Goal: Task Accomplishment & Management: Complete application form

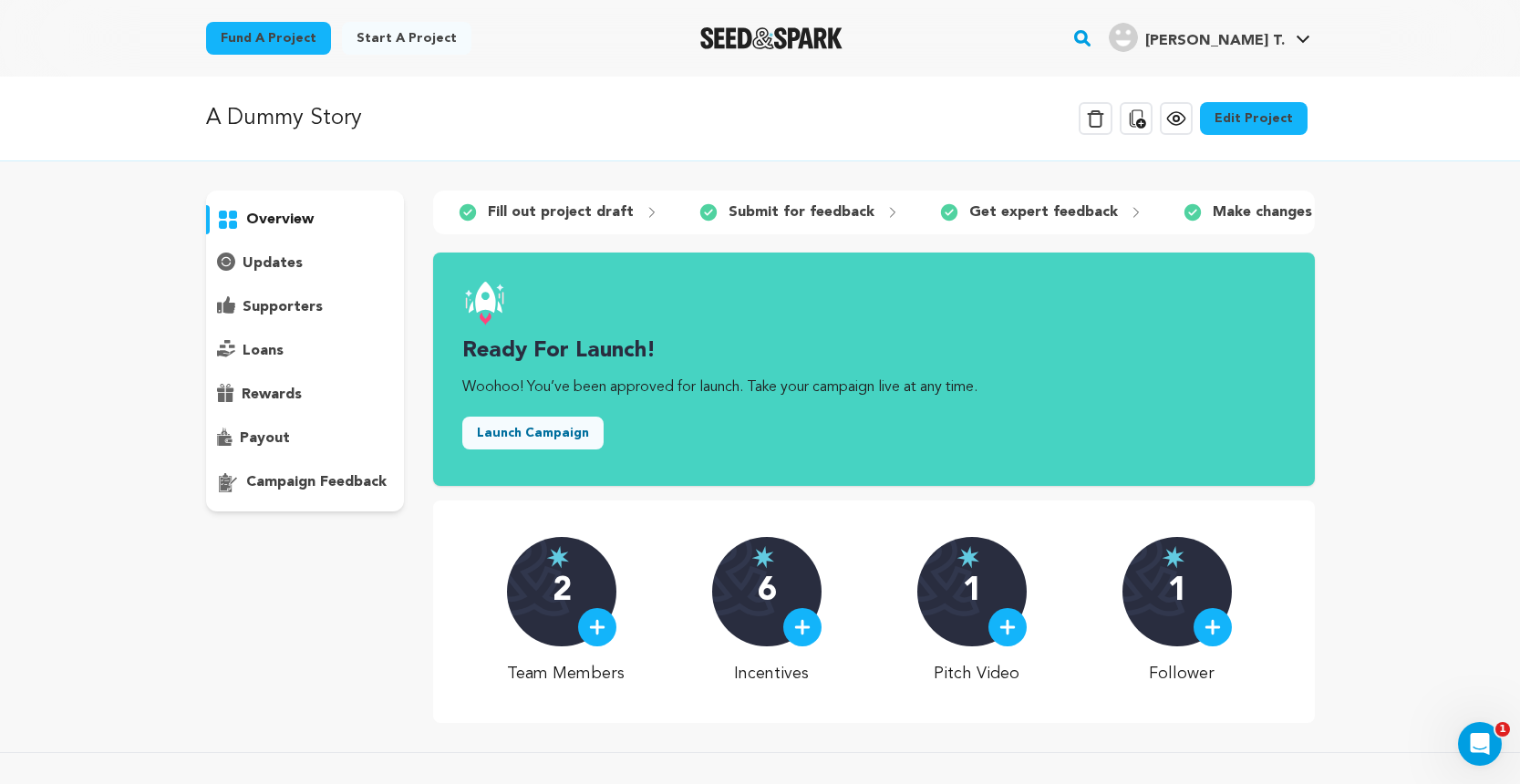
scroll to position [0, 1]
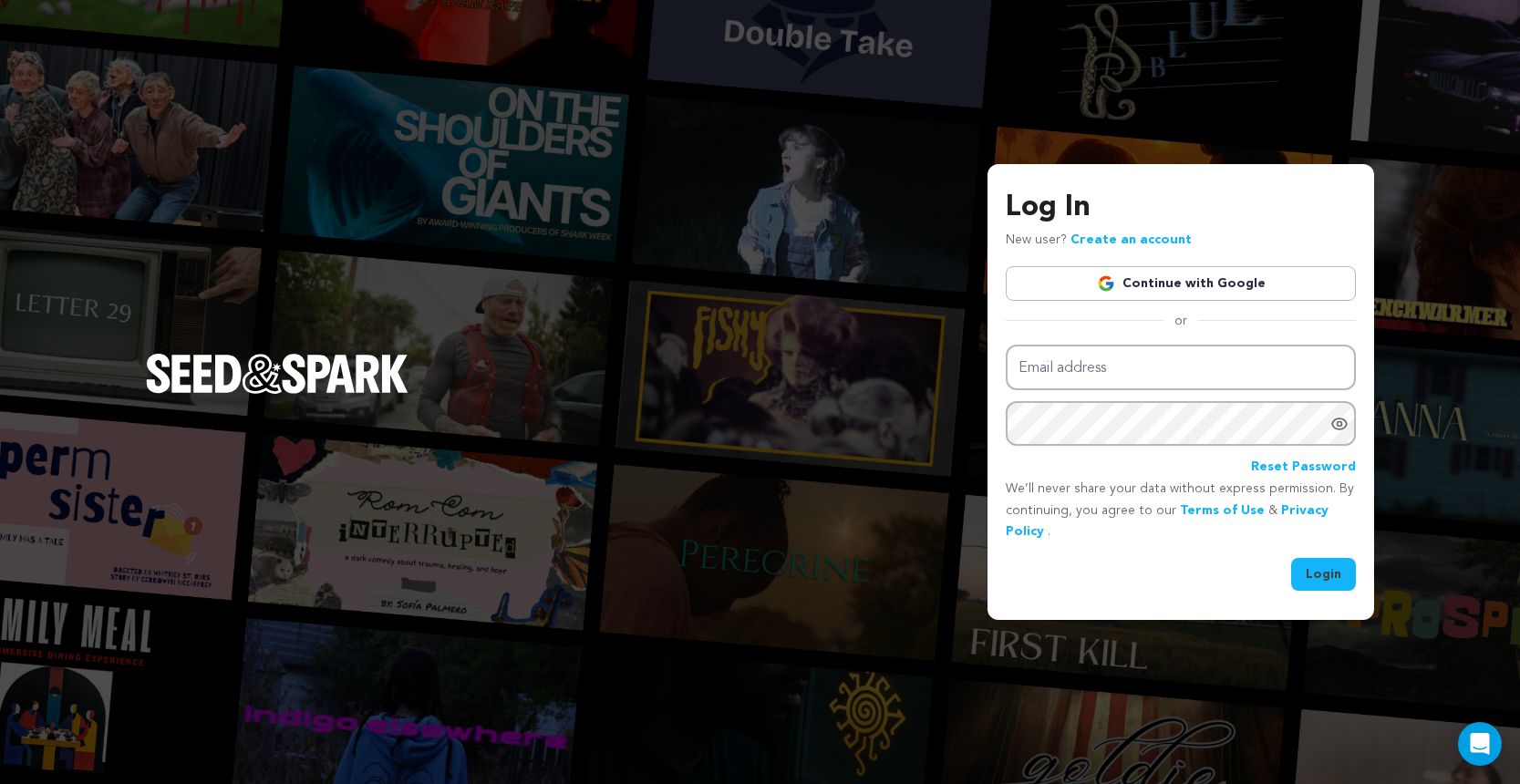
click at [1220, 277] on link "Continue with Google" at bounding box center [1181, 283] width 350 height 35
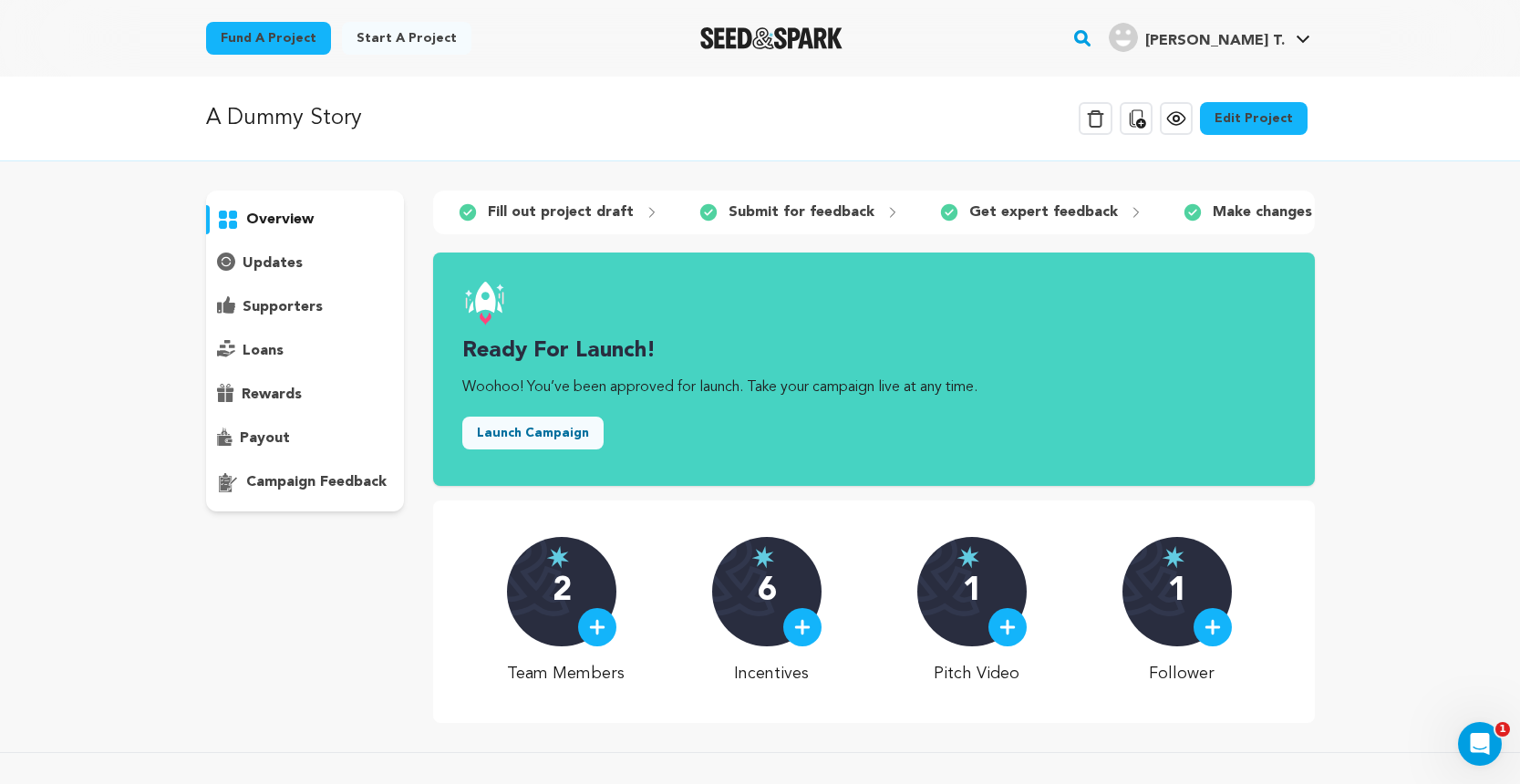
click at [560, 426] on button "Launch Campaign" at bounding box center [533, 432] width 141 height 33
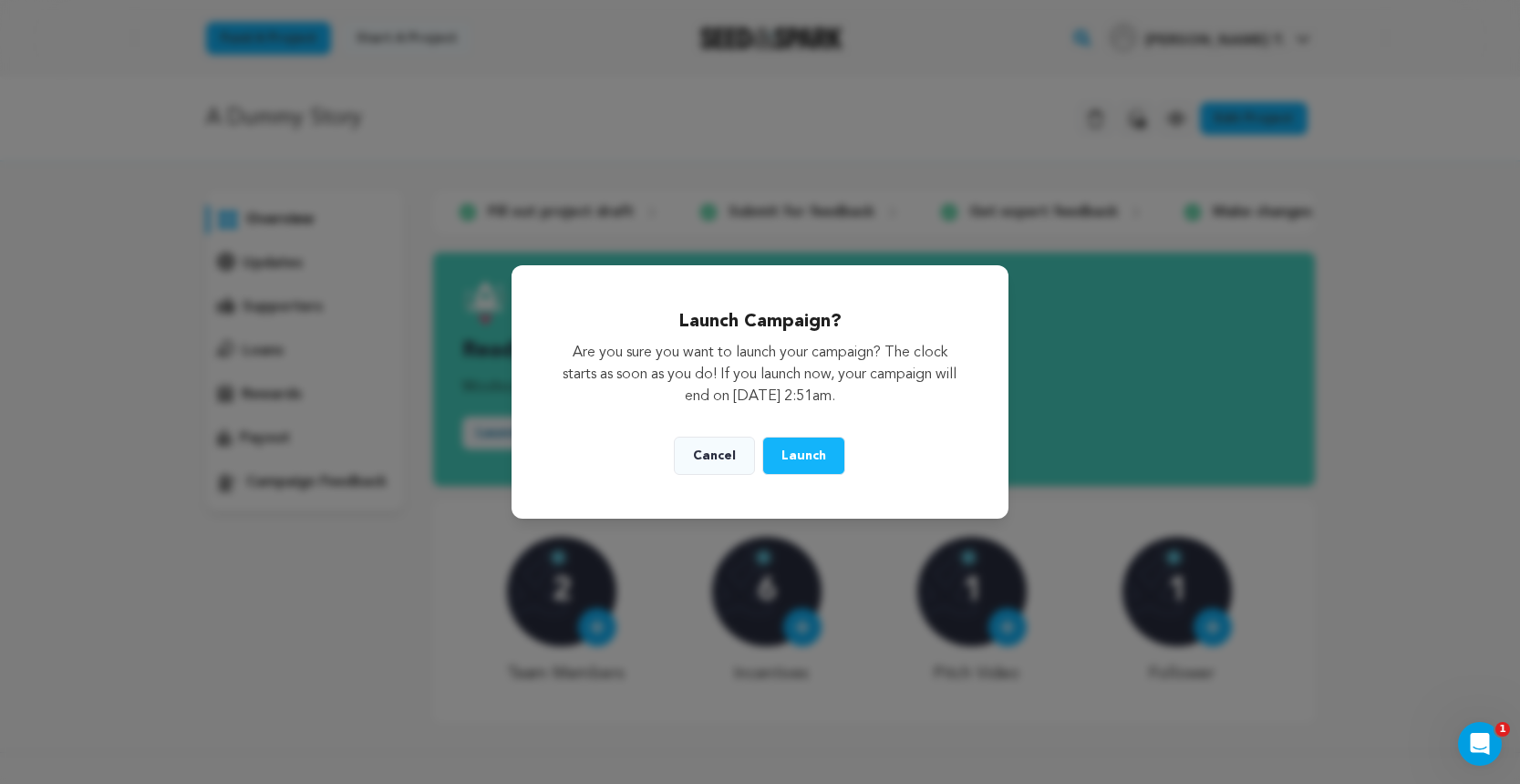
click at [804, 457] on span "Launch" at bounding box center [803, 456] width 45 height 13
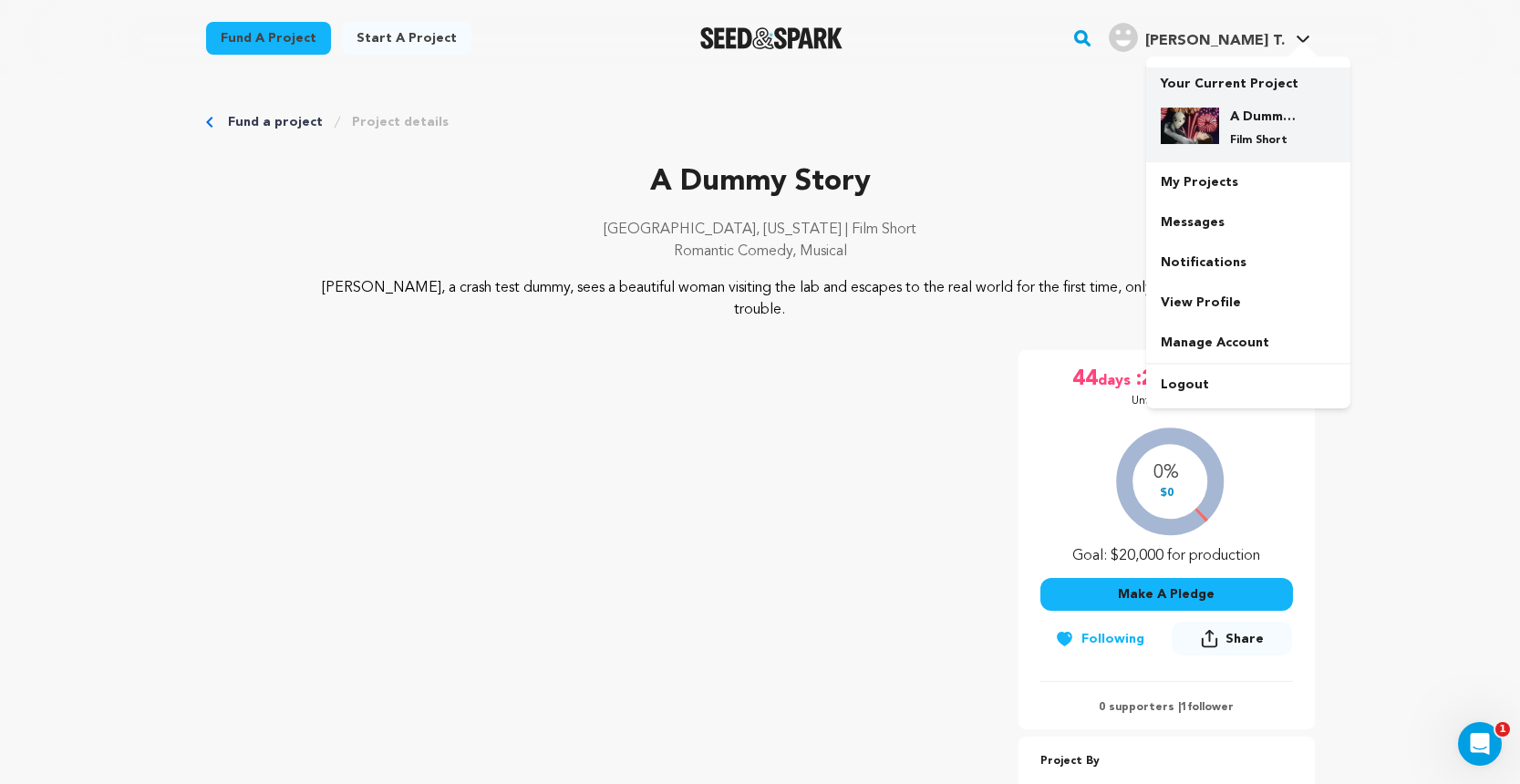
click at [1249, 129] on div "A Dummy Story Film Short" at bounding box center [1263, 128] width 88 height 41
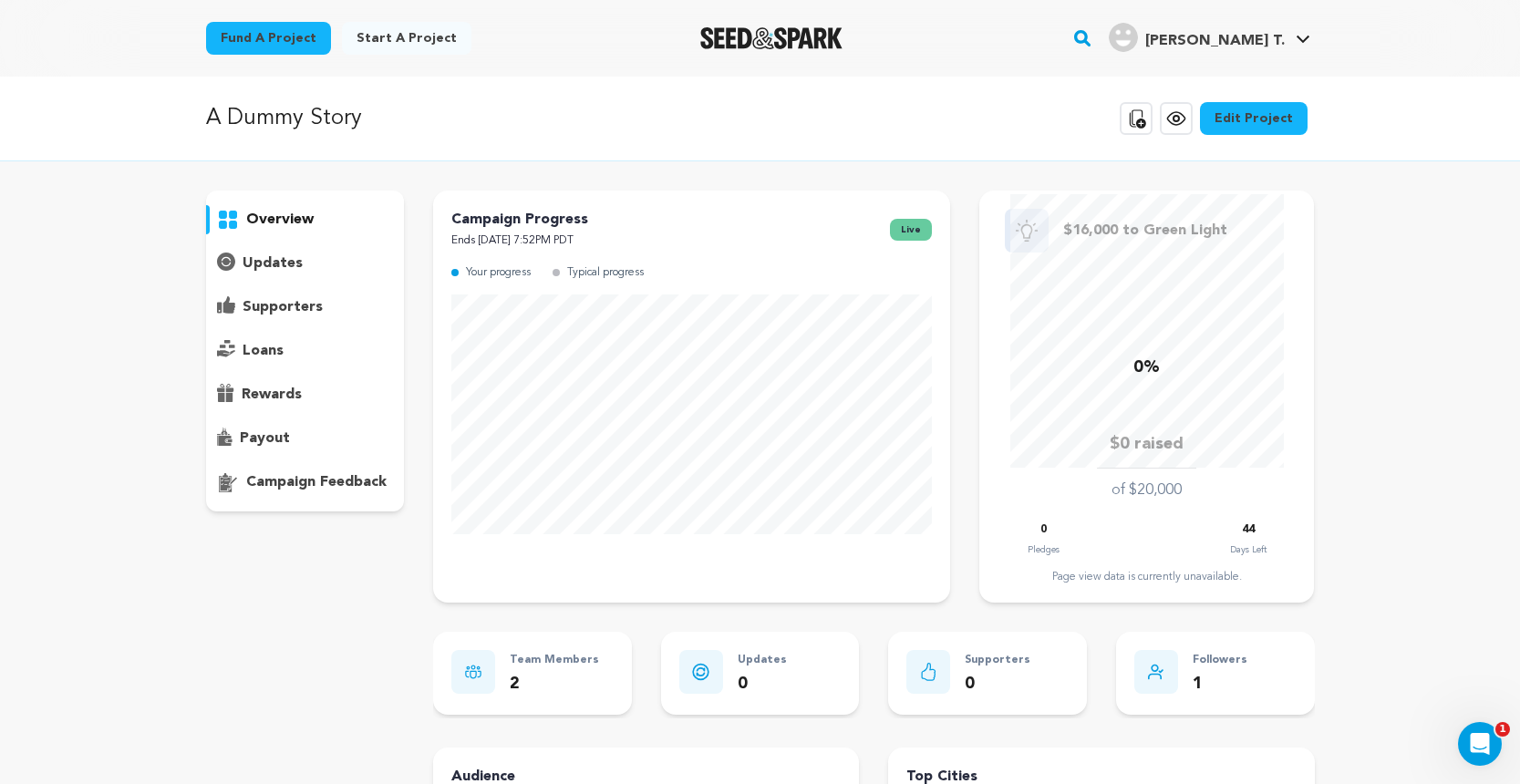
click at [1144, 115] on icon at bounding box center [1136, 119] width 22 height 22
